Goal: Task Accomplishment & Management: Use online tool/utility

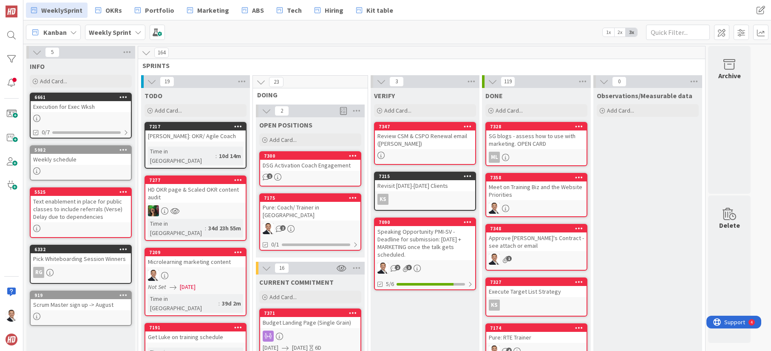
scroll to position [328, 0]
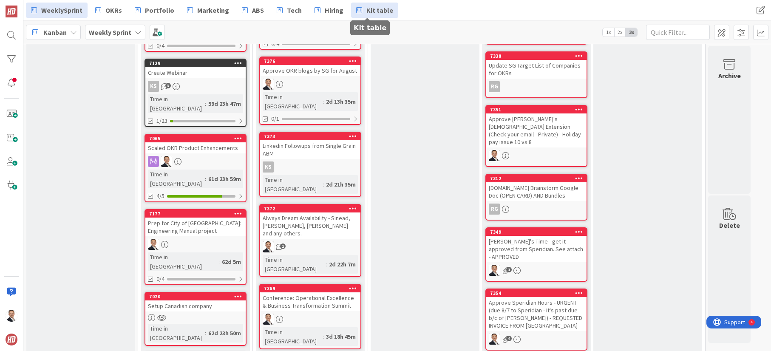
click at [366, 9] on span "Kit table" at bounding box center [379, 10] width 27 height 10
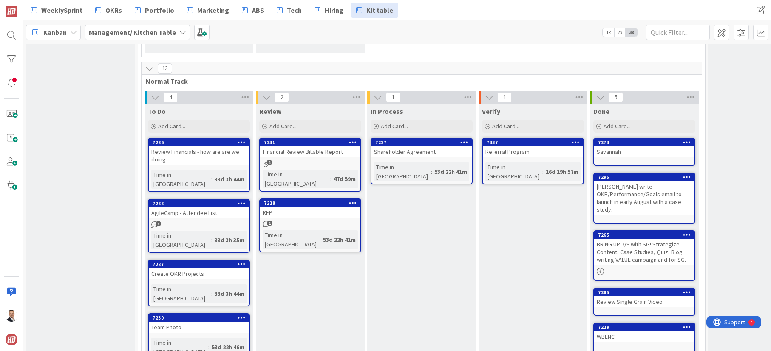
scroll to position [166, 0]
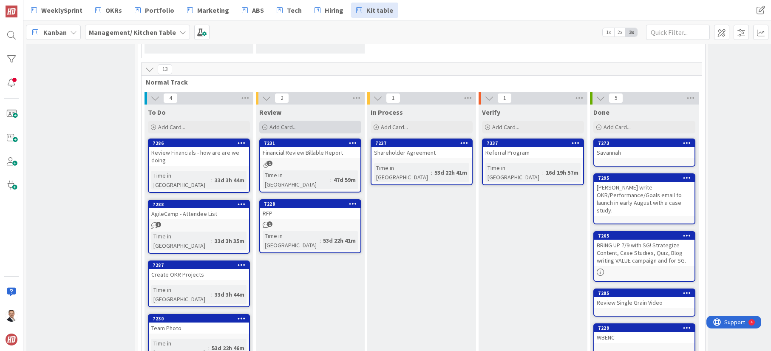
click at [277, 125] on span "Add Card..." at bounding box center [282, 127] width 27 height 8
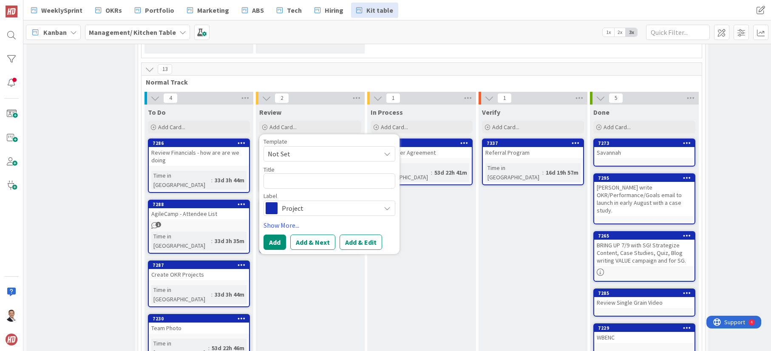
click at [431, 198] on div "In Process Add Card... 7227 Shareholder Agreement Time in Column : 53d 22h 41m" at bounding box center [421, 237] width 109 height 264
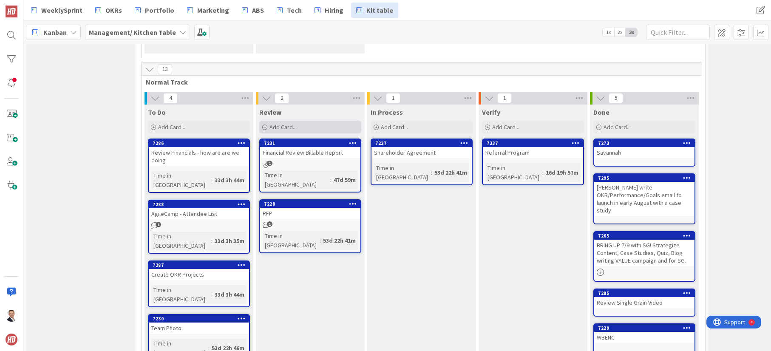
click at [291, 127] on span "Add Card..." at bounding box center [282, 127] width 27 height 8
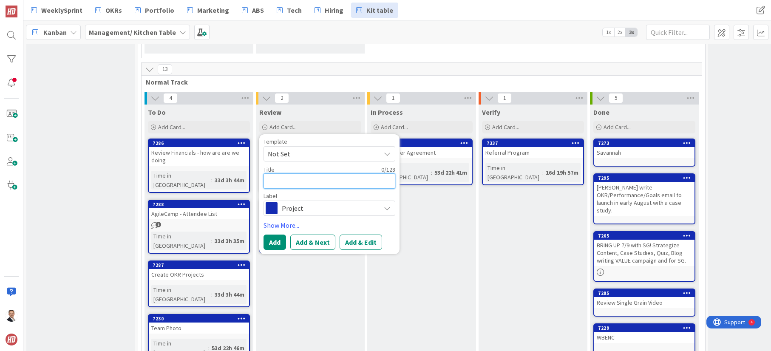
type textarea "x"
type textarea "C"
type textarea "x"
type textarea "Ca"
type textarea "x"
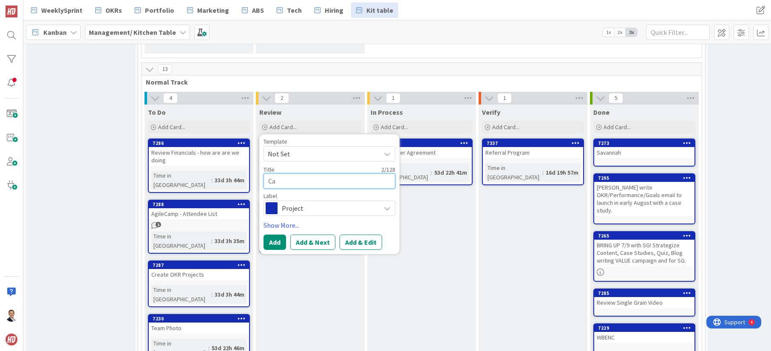
type textarea "Cam"
type textarea "x"
type textarea "Cam"
type textarea "x"
type textarea "Cam R"
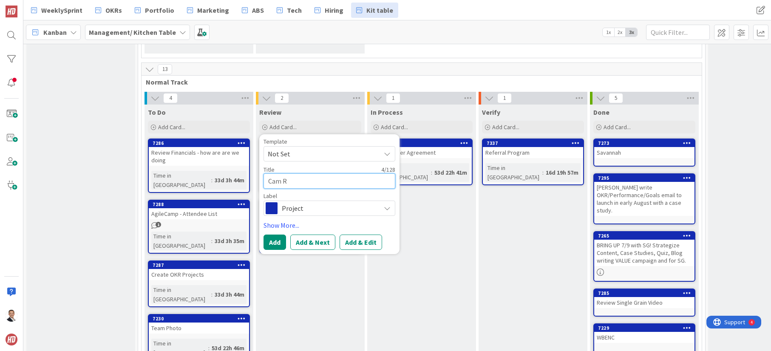
type textarea "x"
type textarea "Cam Ra"
type textarea "x"
type textarea "Cam Rai"
type textarea "x"
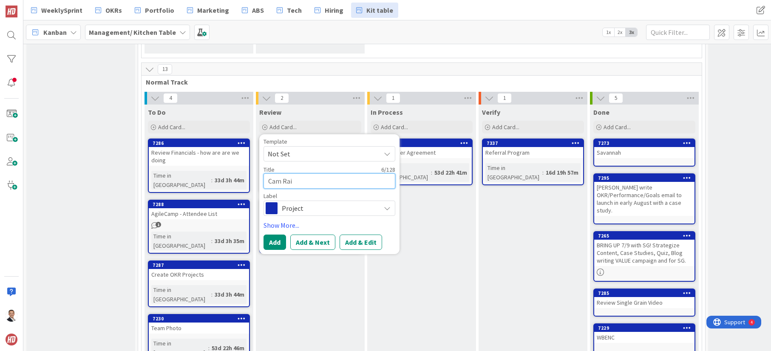
type textarea "Cam Rais"
type textarea "x"
type textarea "Cam Rai"
type textarea "x"
type textarea "Cam Ra"
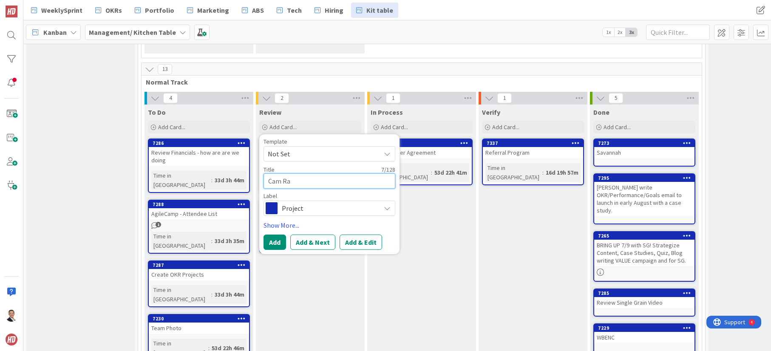
type textarea "x"
type textarea "Cam R"
type textarea "x"
type textarea "Cam"
type textarea "x"
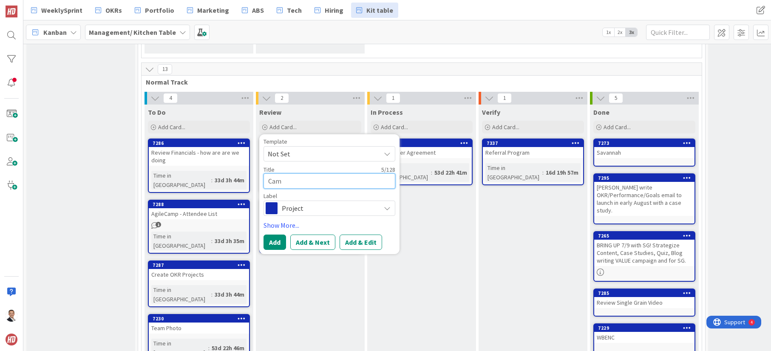
type textarea "Cam C"
type textarea "x"
type textarea "Cam Co"
type textarea "x"
type textarea "Cam Com"
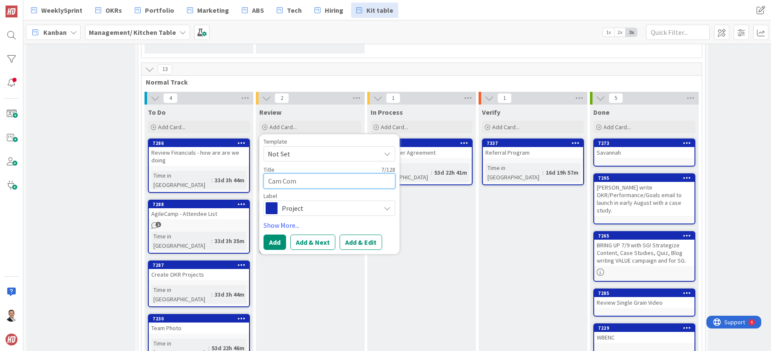
type textarea "x"
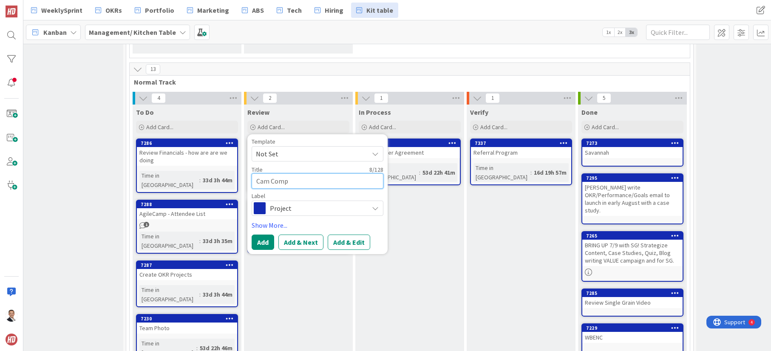
scroll to position [172, 12]
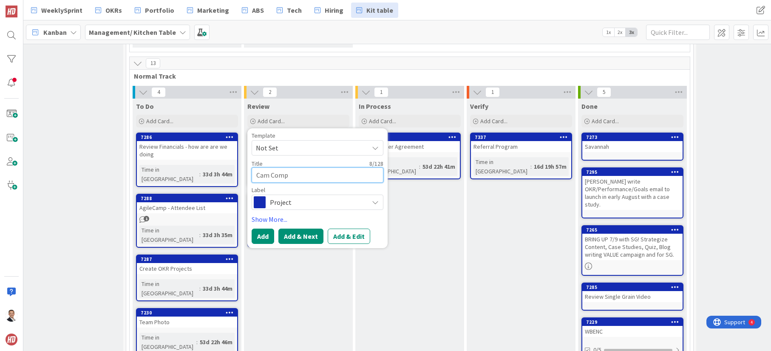
type textarea "Cam Comp"
click at [291, 235] on button "Add & Next" at bounding box center [300, 236] width 45 height 15
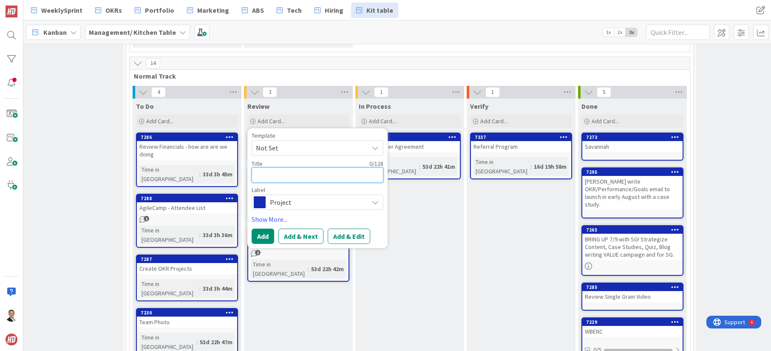
click at [279, 176] on textarea at bounding box center [318, 174] width 132 height 15
type textarea "x"
type textarea "S"
type textarea "x"
type textarea "Sh"
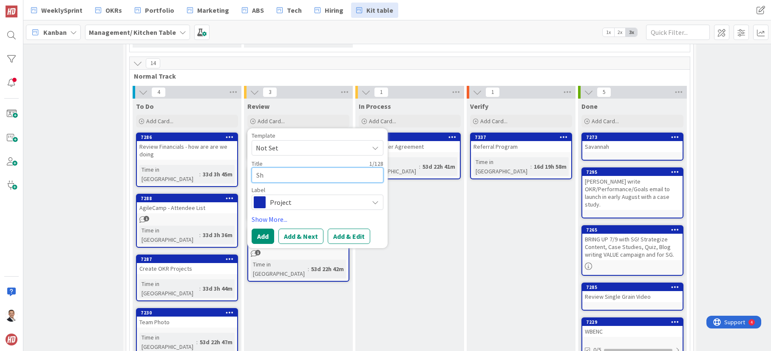
type textarea "x"
type textarea "She"
type textarea "x"
type textarea "Sher"
type textarea "x"
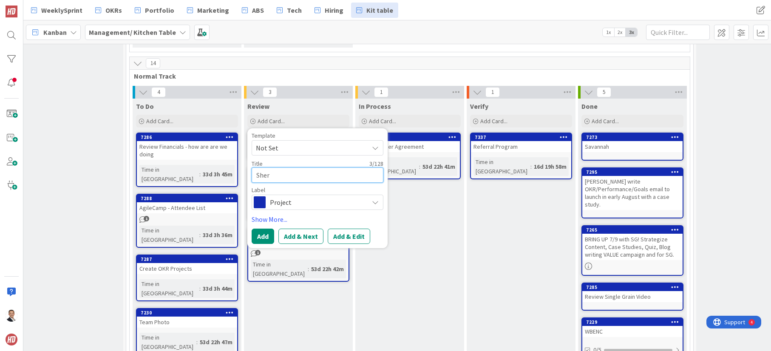
type textarea "[PERSON_NAME]"
type textarea "x"
type textarea "[PERSON_NAME]"
type textarea "x"
type textarea "[PERSON_NAME]"
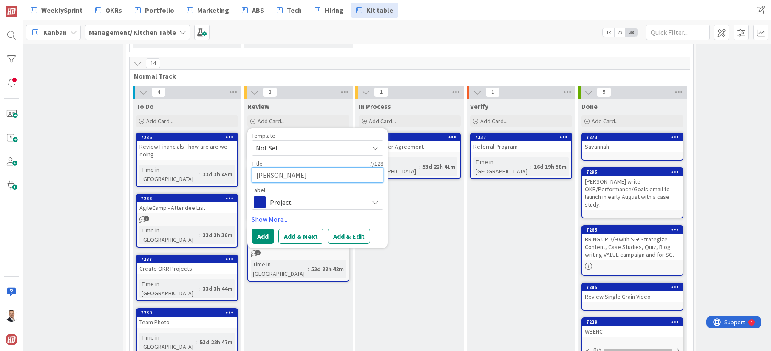
type textarea "x"
type textarea "[PERSON_NAME]"
type textarea "x"
type textarea "[PERSON_NAME]"
type textarea "x"
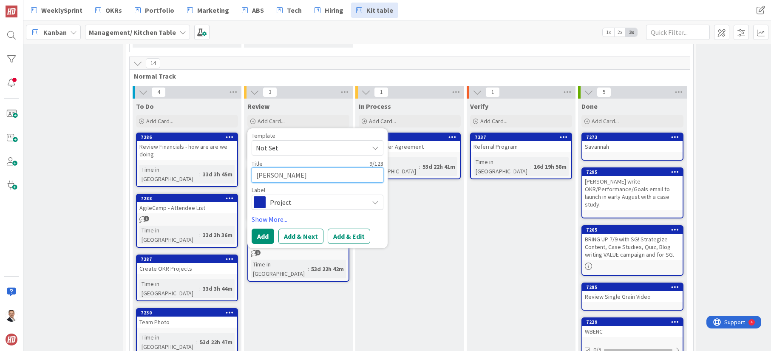
type textarea "[PERSON_NAME] Co"
type textarea "x"
type textarea "[PERSON_NAME] Com"
type textarea "x"
type textarea "[PERSON_NAME] Comp"
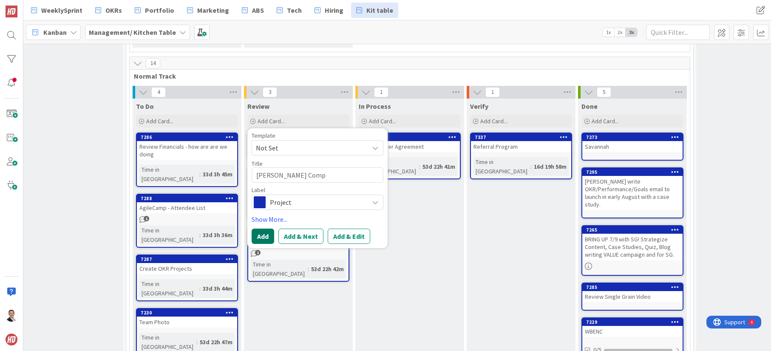
click at [260, 234] on button "Add" at bounding box center [263, 236] width 23 height 15
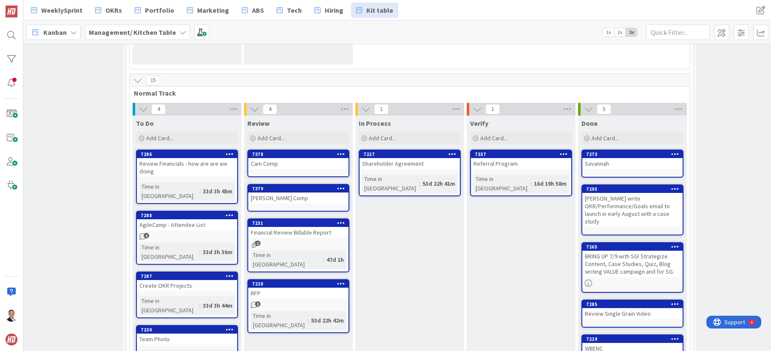
scroll to position [148, 12]
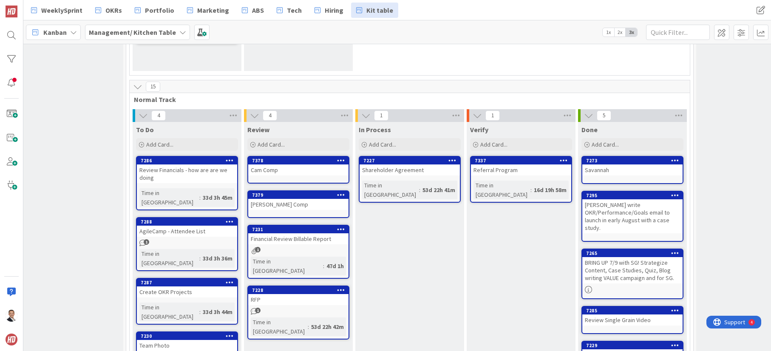
click at [288, 158] on div "Review Add Card... Template Not Set Title 0 / 128 Label Project Show More... Ad…" at bounding box center [298, 254] width 109 height 264
